Goal: Information Seeking & Learning: Learn about a topic

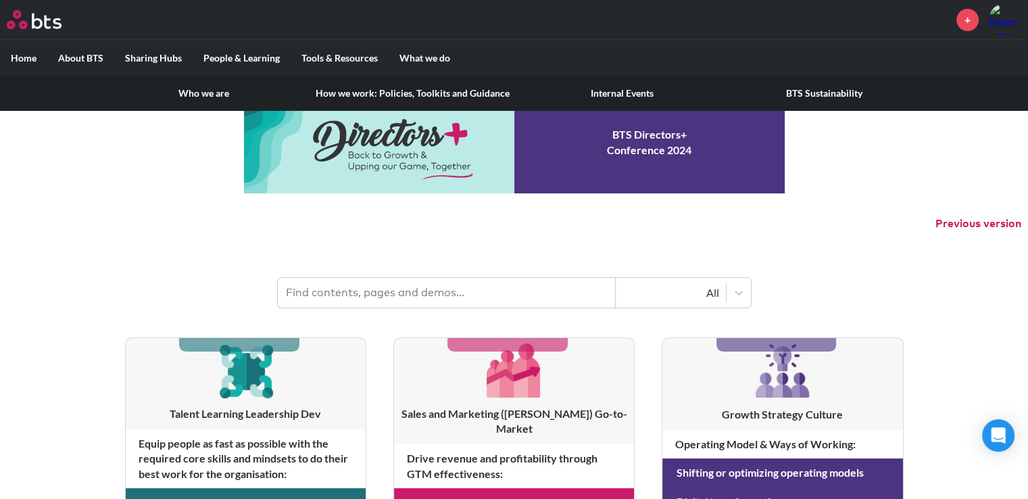
click at [67, 52] on label "About BTS" at bounding box center [80, 58] width 67 height 35
click at [0, 0] on input "About BTS" at bounding box center [0, 0] width 0 height 0
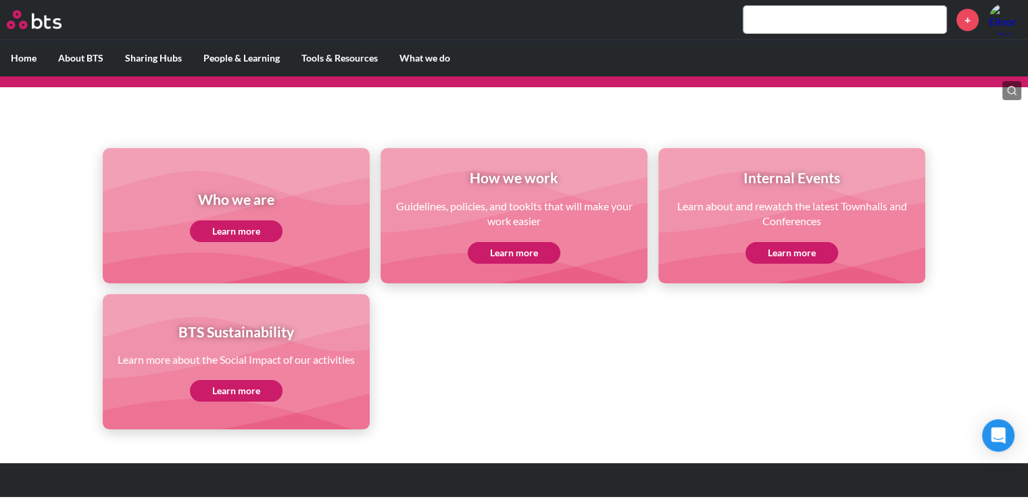
scroll to position [148, 0]
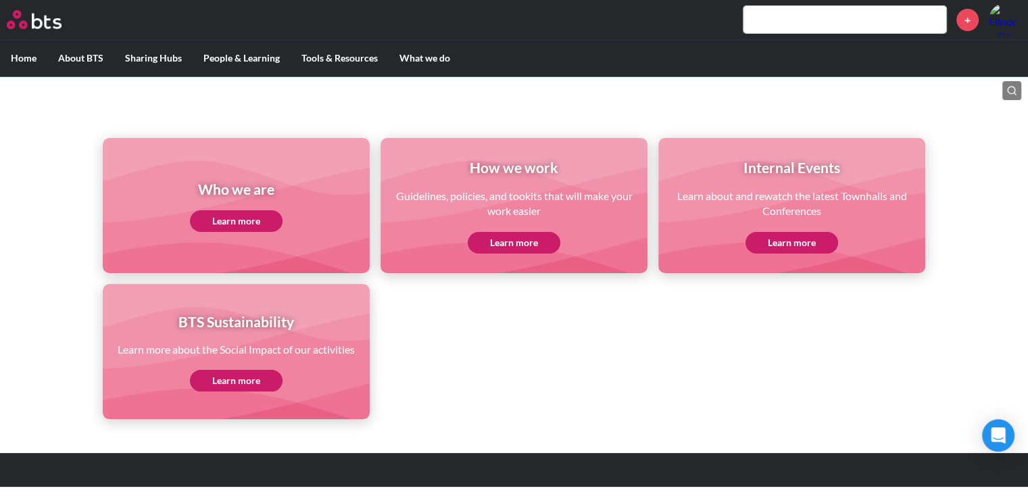
click at [224, 221] on link "Learn more" at bounding box center [236, 221] width 93 height 22
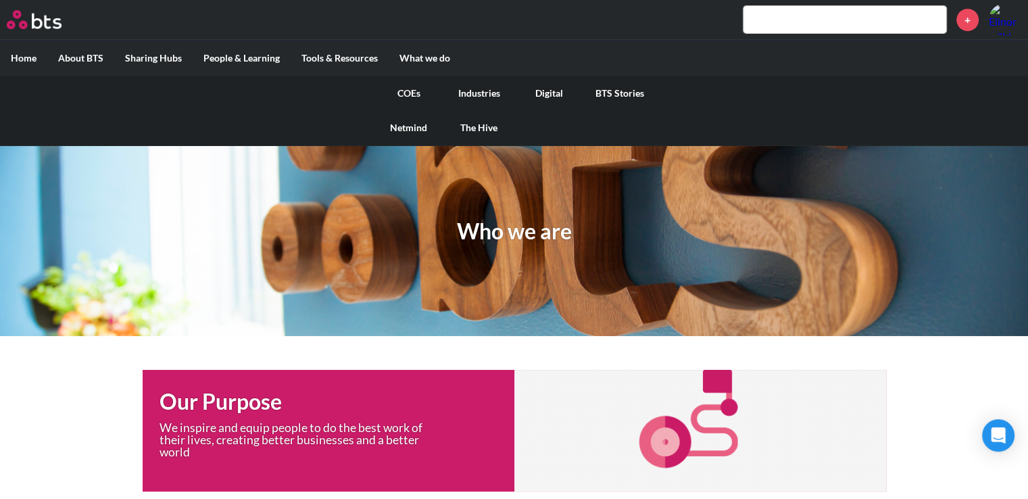
click at [410, 91] on link "COEs" at bounding box center [409, 93] width 70 height 35
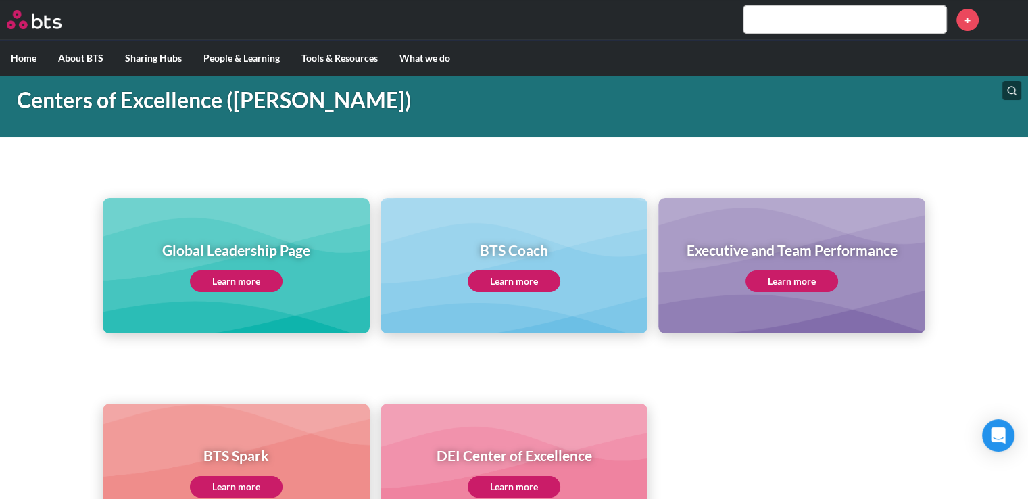
scroll to position [135, 0]
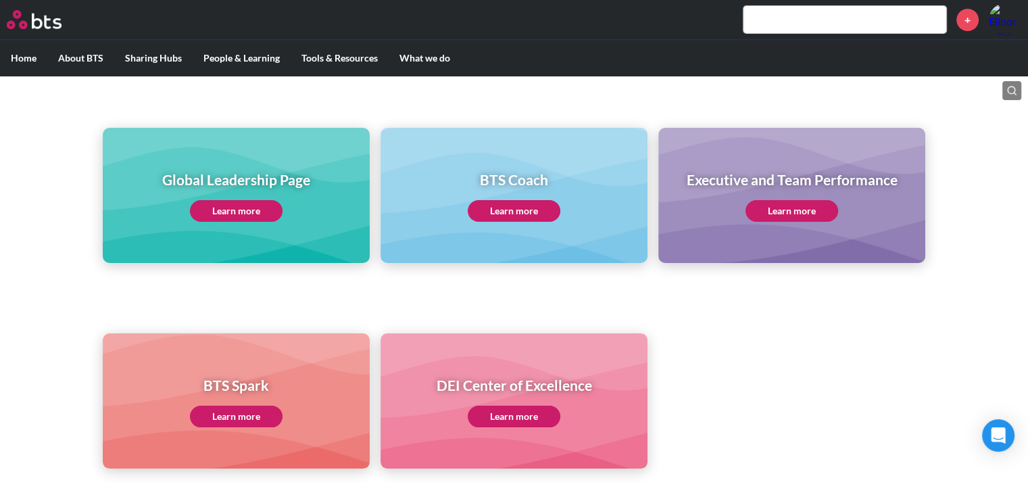
click at [800, 210] on link "Learn more" at bounding box center [791, 211] width 93 height 22
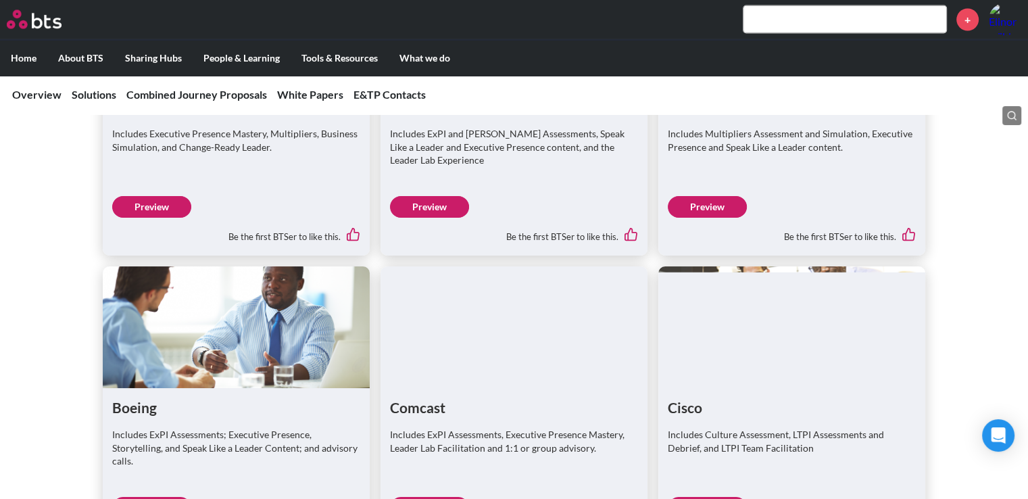
scroll to position [2771, 0]
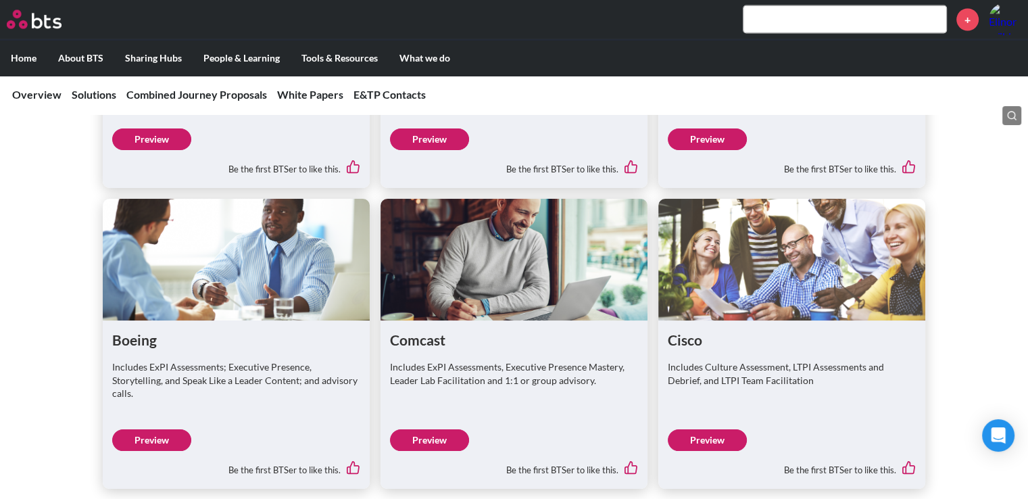
click at [714, 429] on link "Preview" at bounding box center [707, 440] width 79 height 22
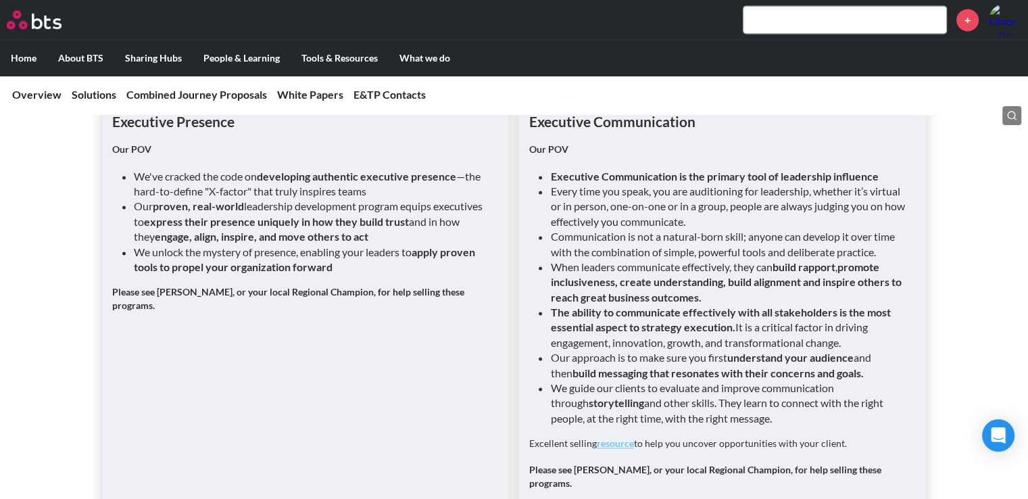
scroll to position [1960, 0]
